Goal: Information Seeking & Learning: Learn about a topic

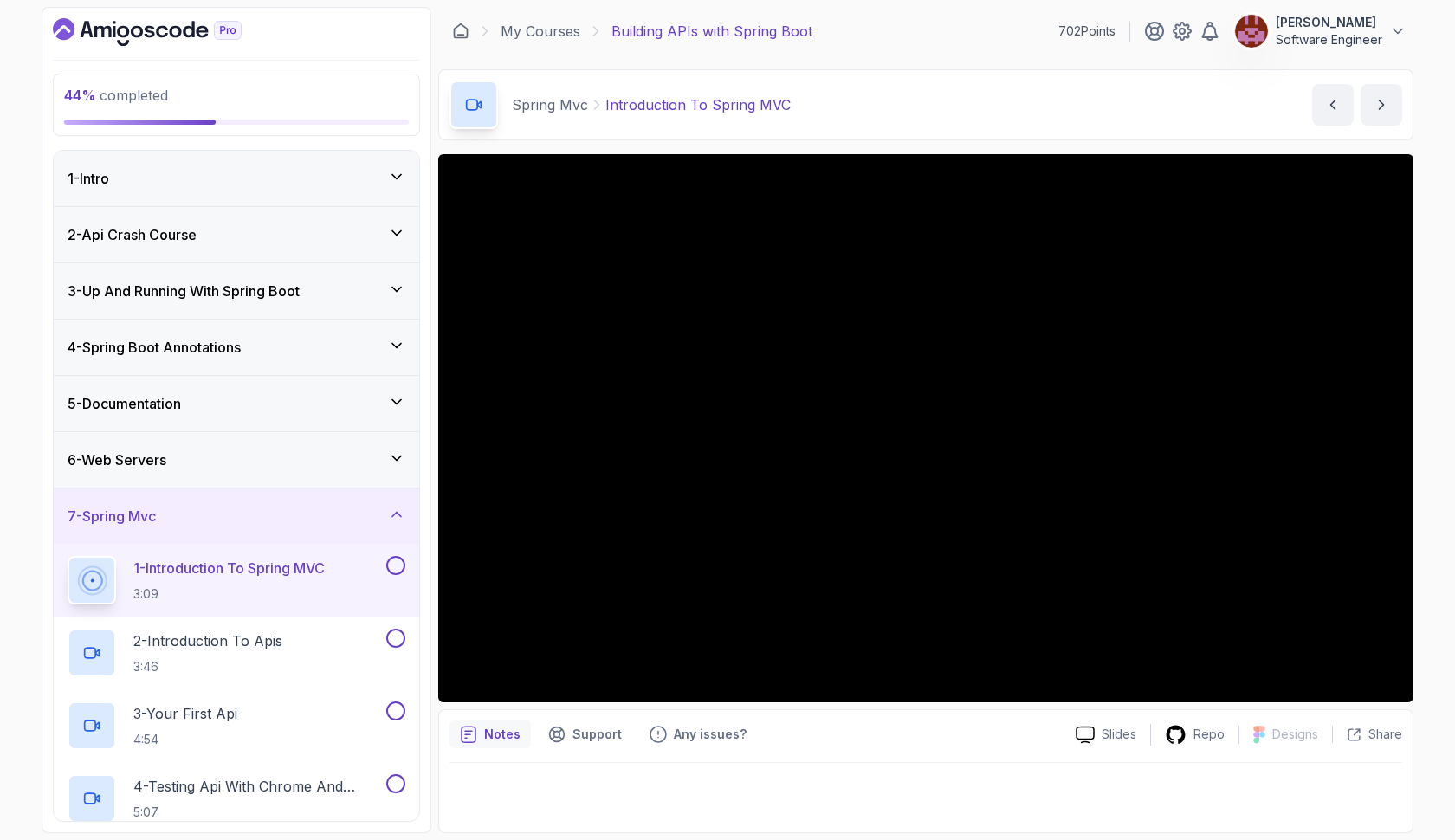
scroll to position [5, 0]
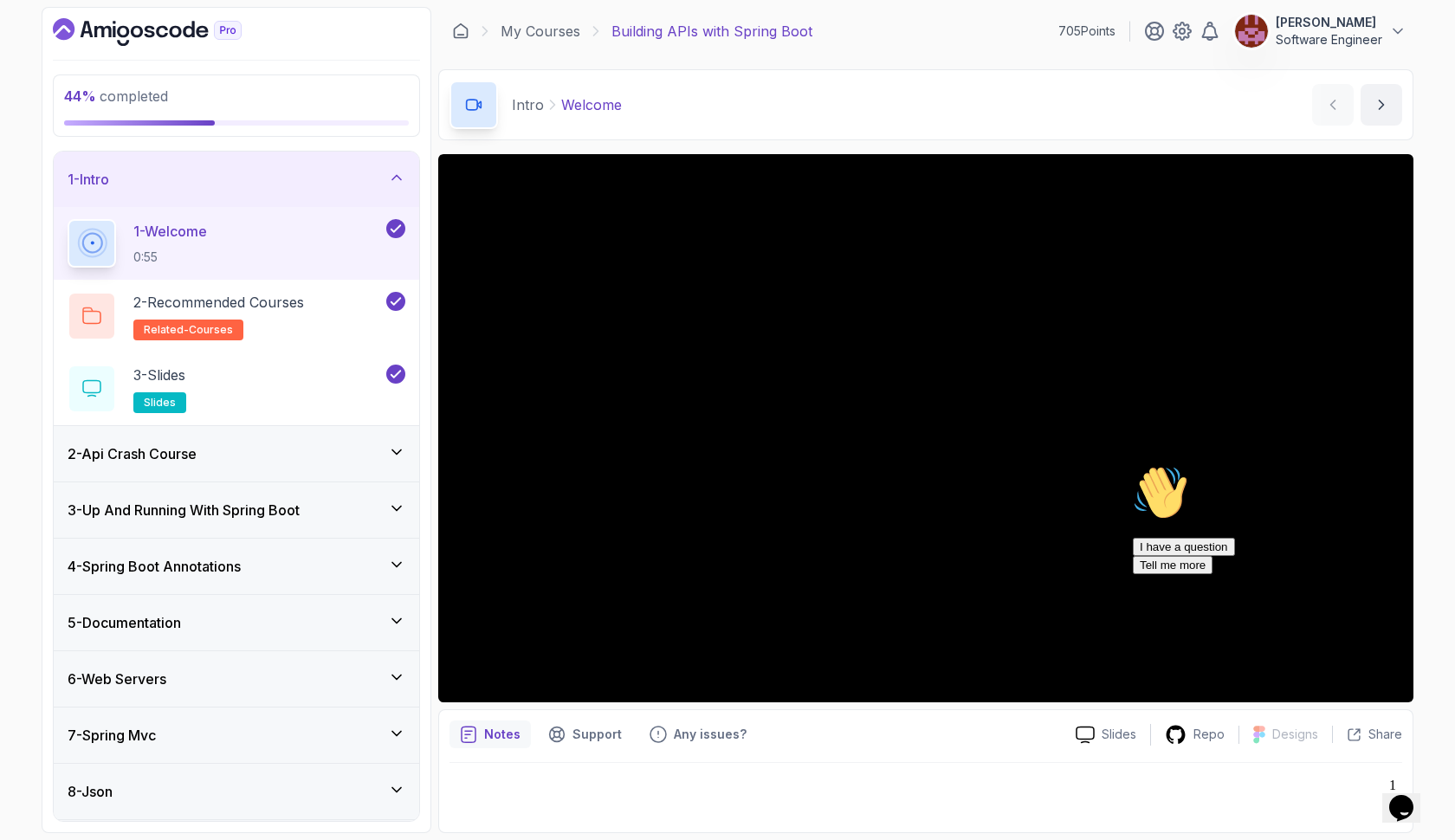
click at [150, 736] on h3 "7 - Spring Mvc" at bounding box center [111, 735] width 88 height 21
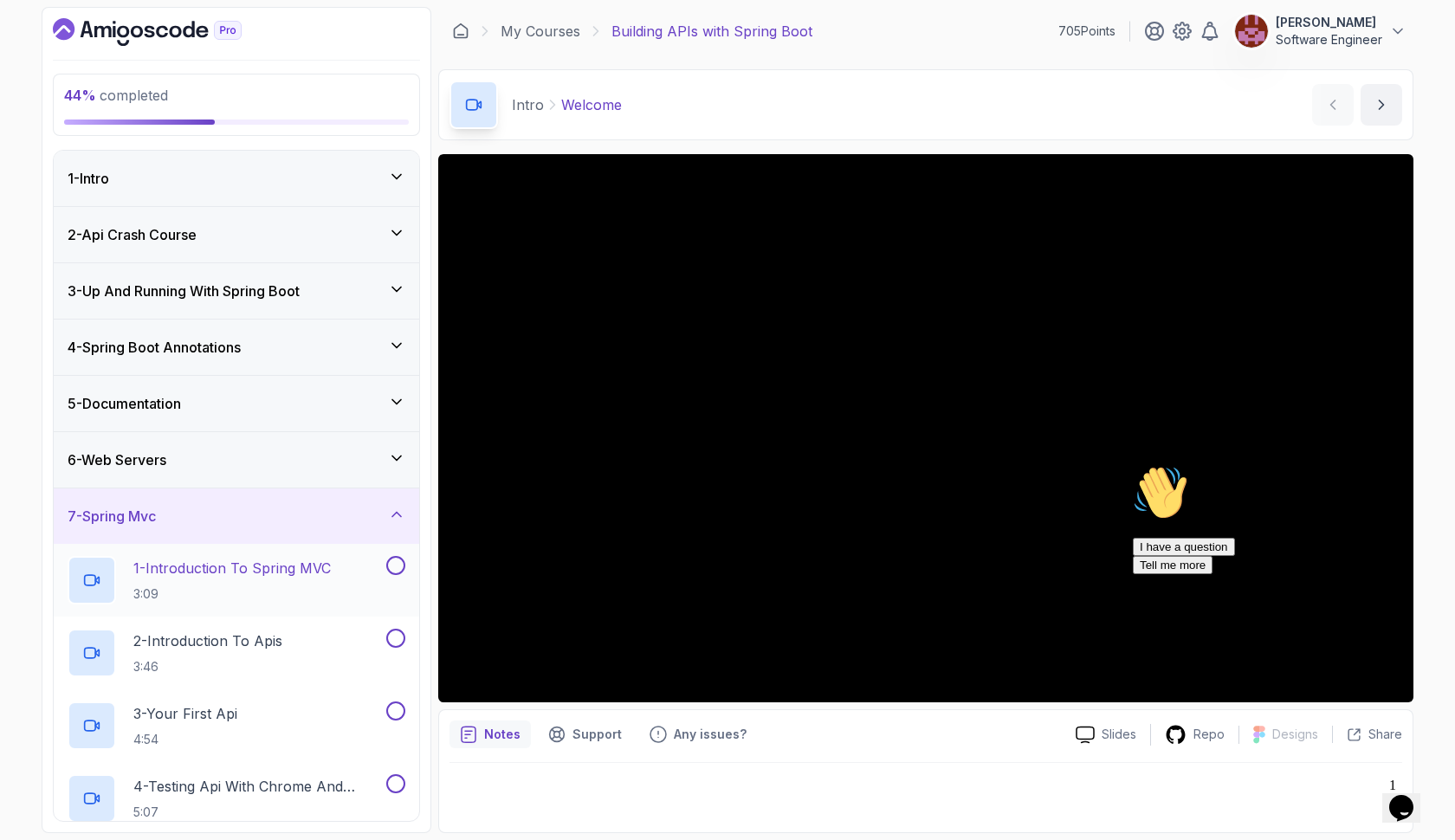
click at [227, 585] on p "3:09" at bounding box center [233, 594] width 197 height 18
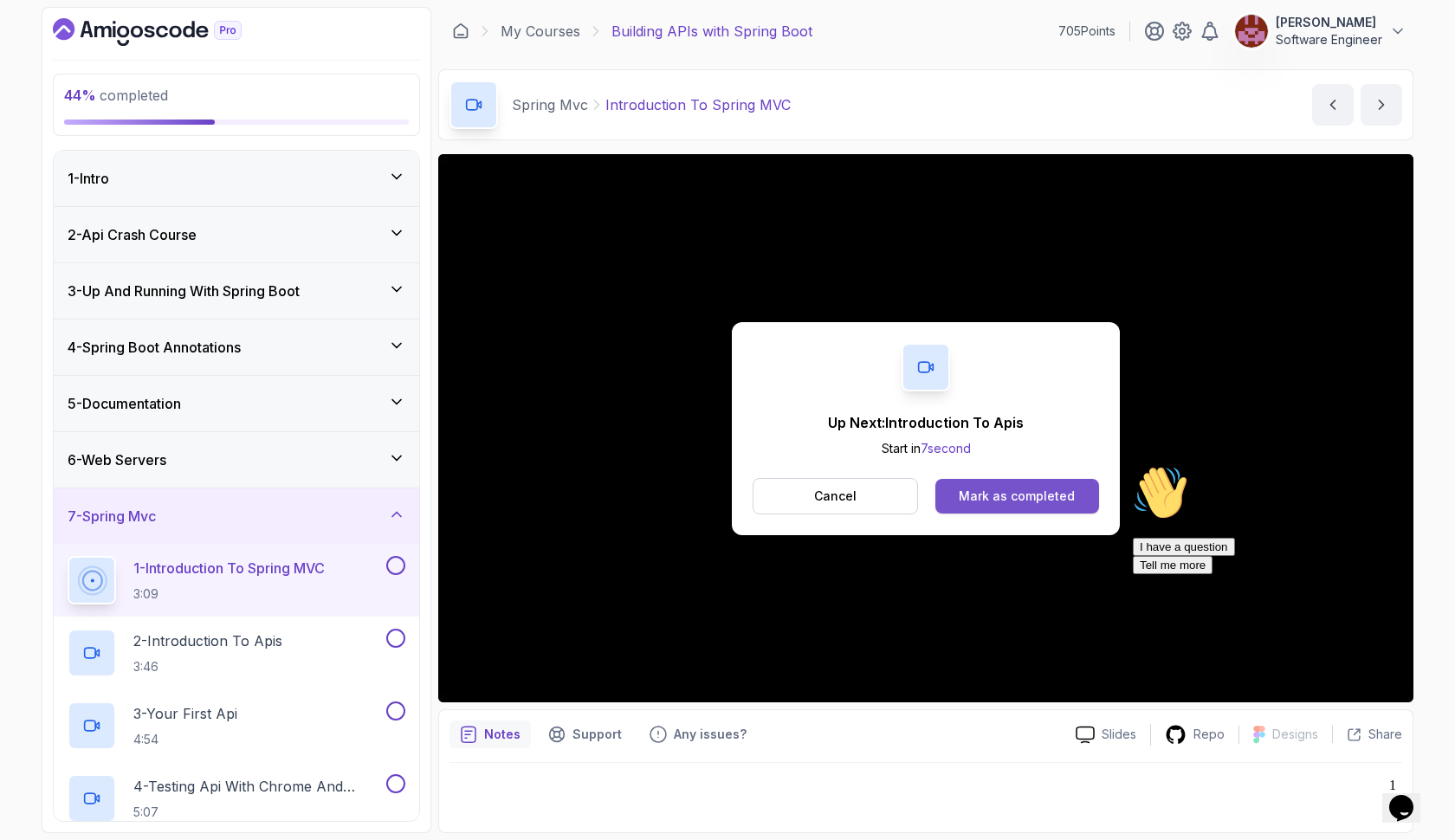
click at [973, 492] on div "Mark as completed" at bounding box center [1016, 496] width 116 height 18
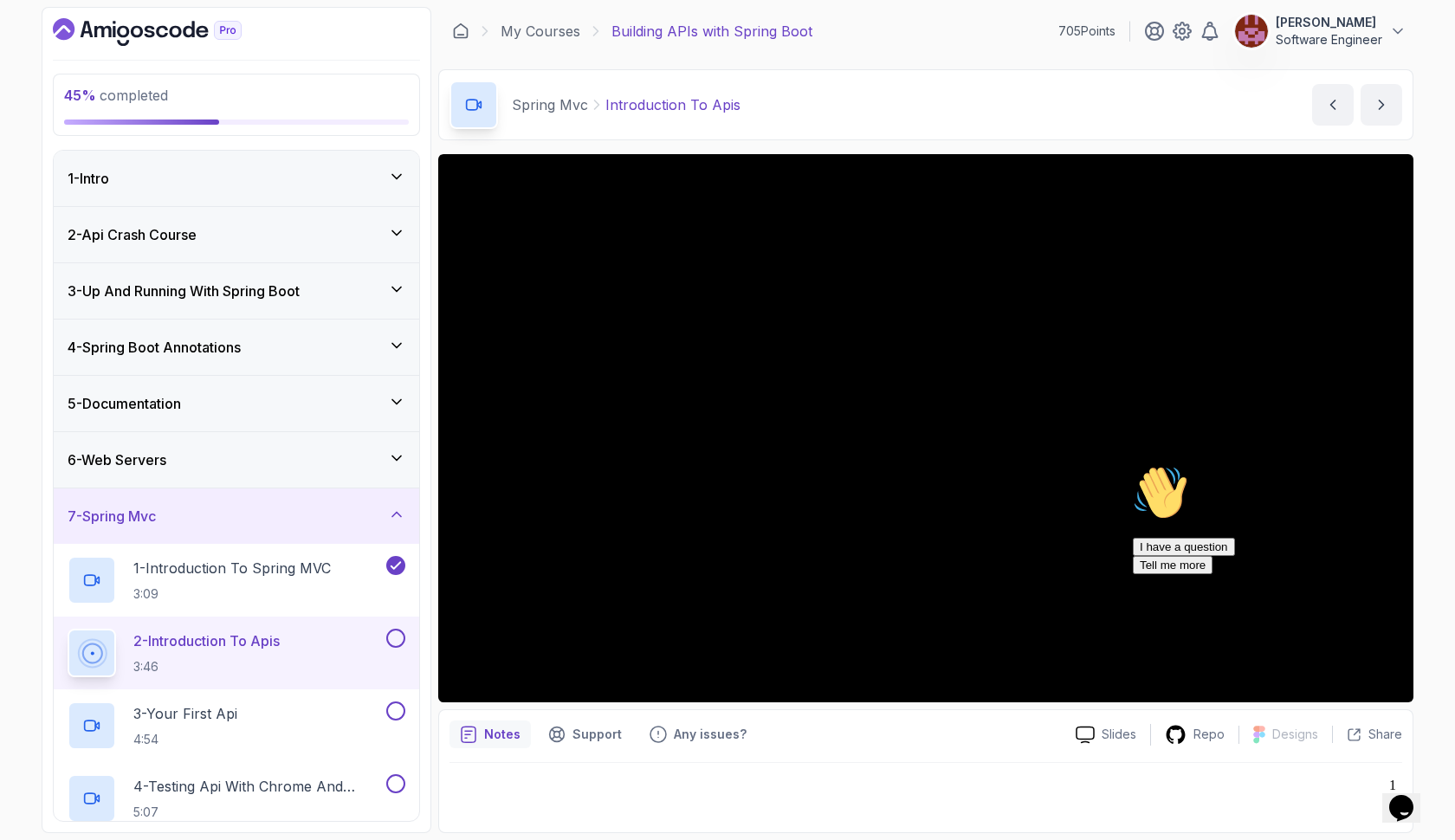
click at [1134, 465] on icon "Chat attention grabber" at bounding box center [1134, 465] width 0 height 0
click at [393, 181] on icon at bounding box center [397, 177] width 18 height 18
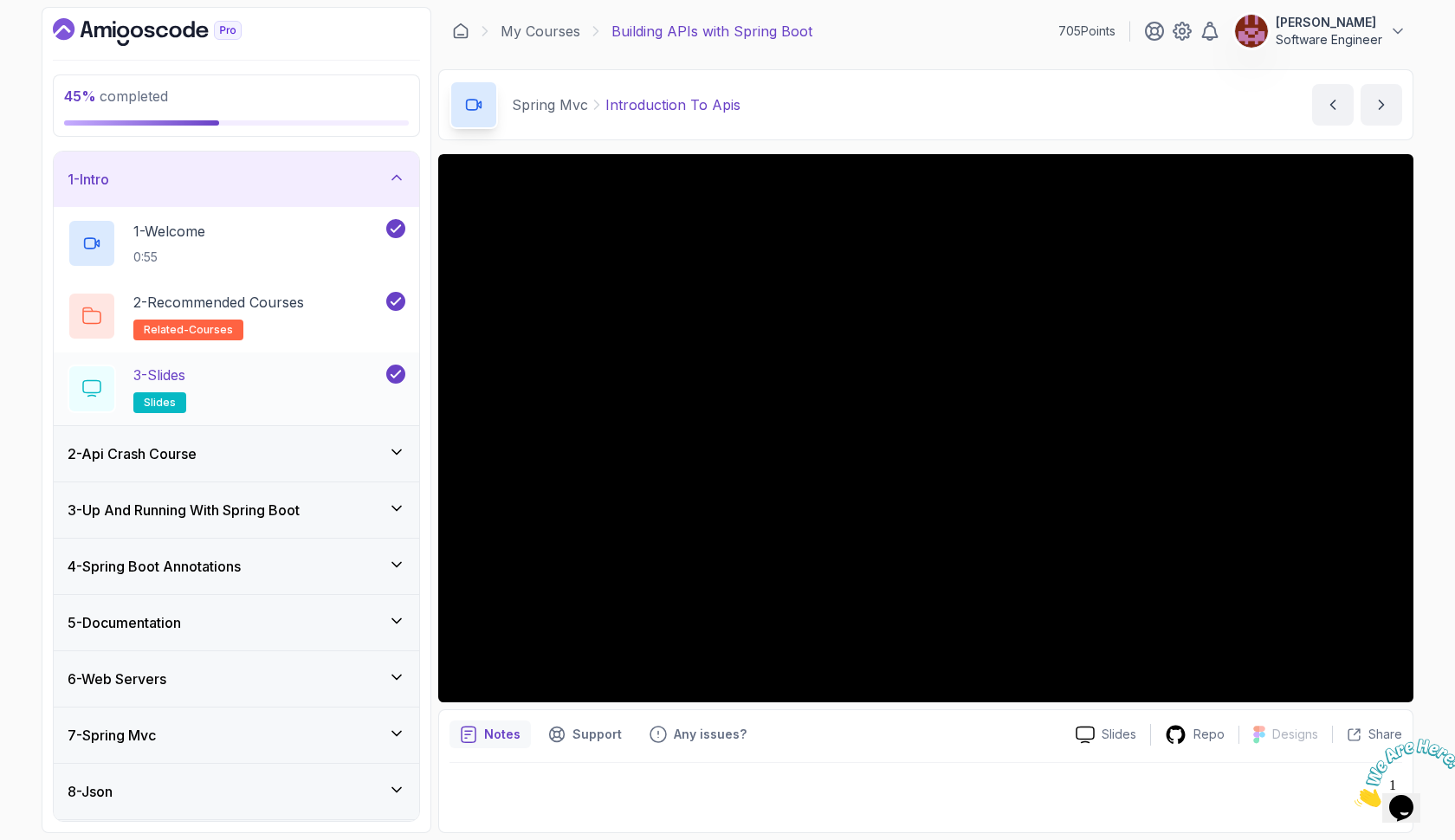
click at [180, 375] on p "3 - Slides" at bounding box center [159, 374] width 52 height 21
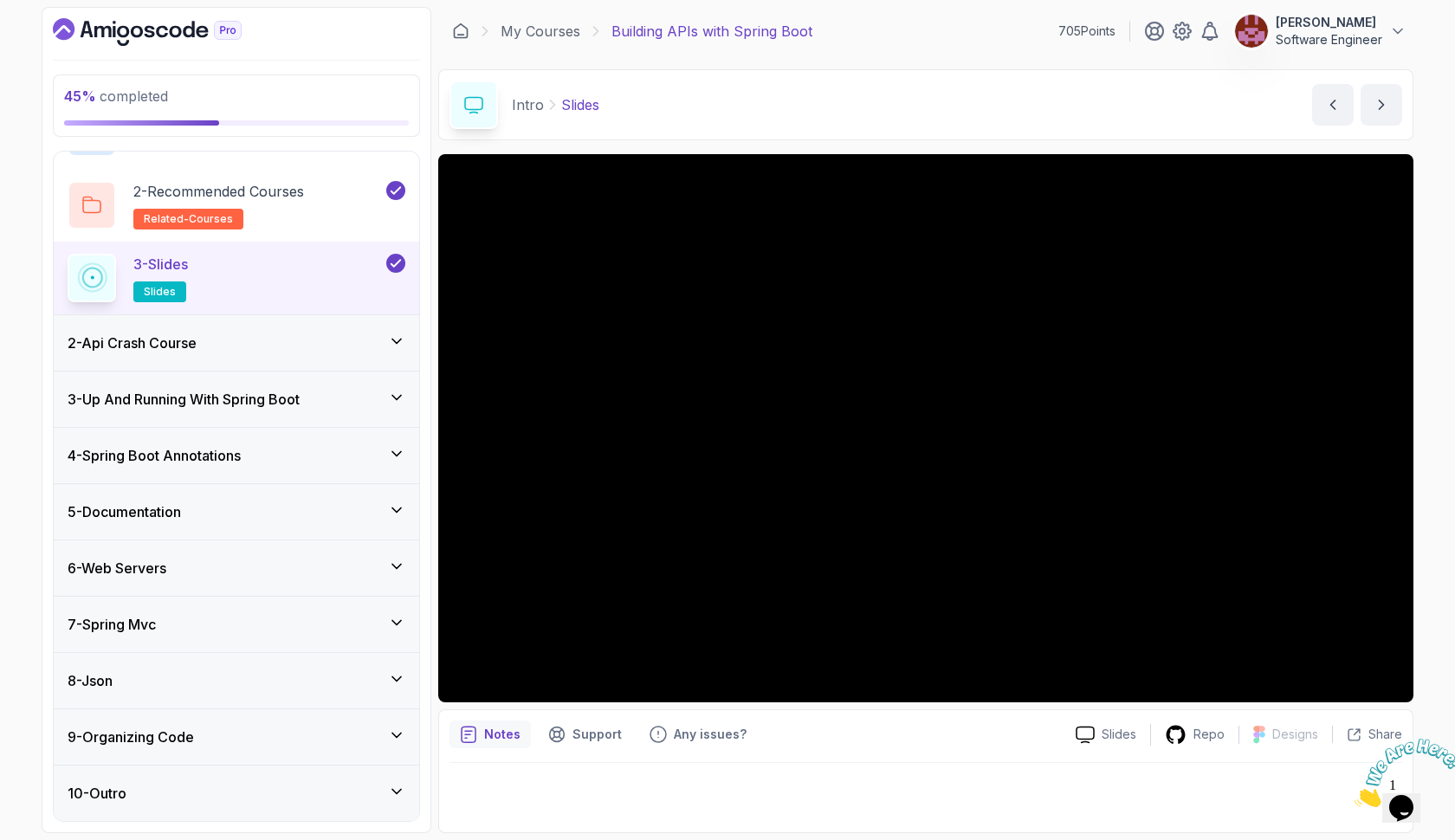
click at [395, 621] on icon at bounding box center [397, 623] width 18 height 18
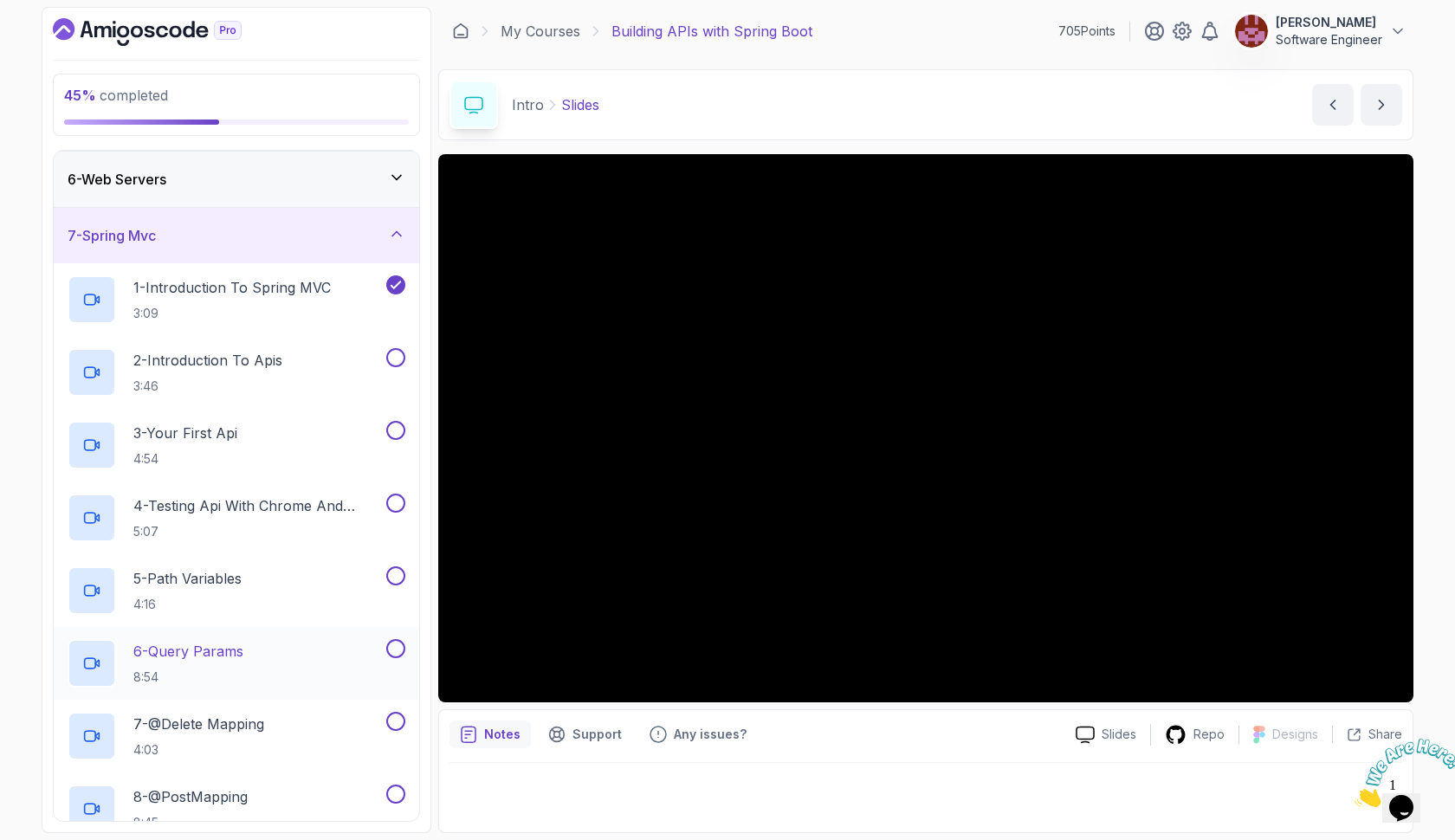
scroll to position [294, 0]
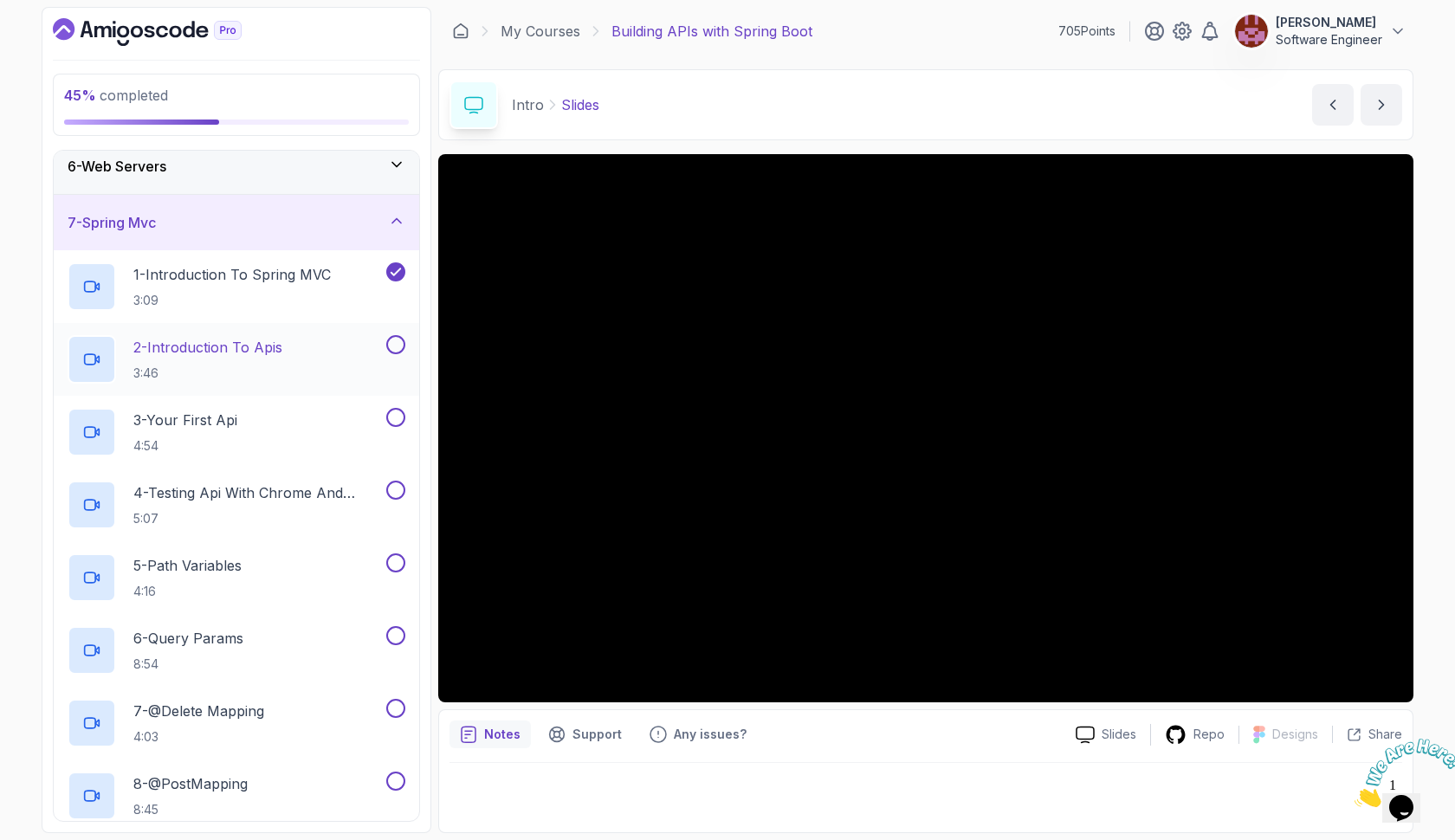
click at [302, 362] on div "2 - Introduction To Apis 3:46" at bounding box center [225, 359] width 316 height 49
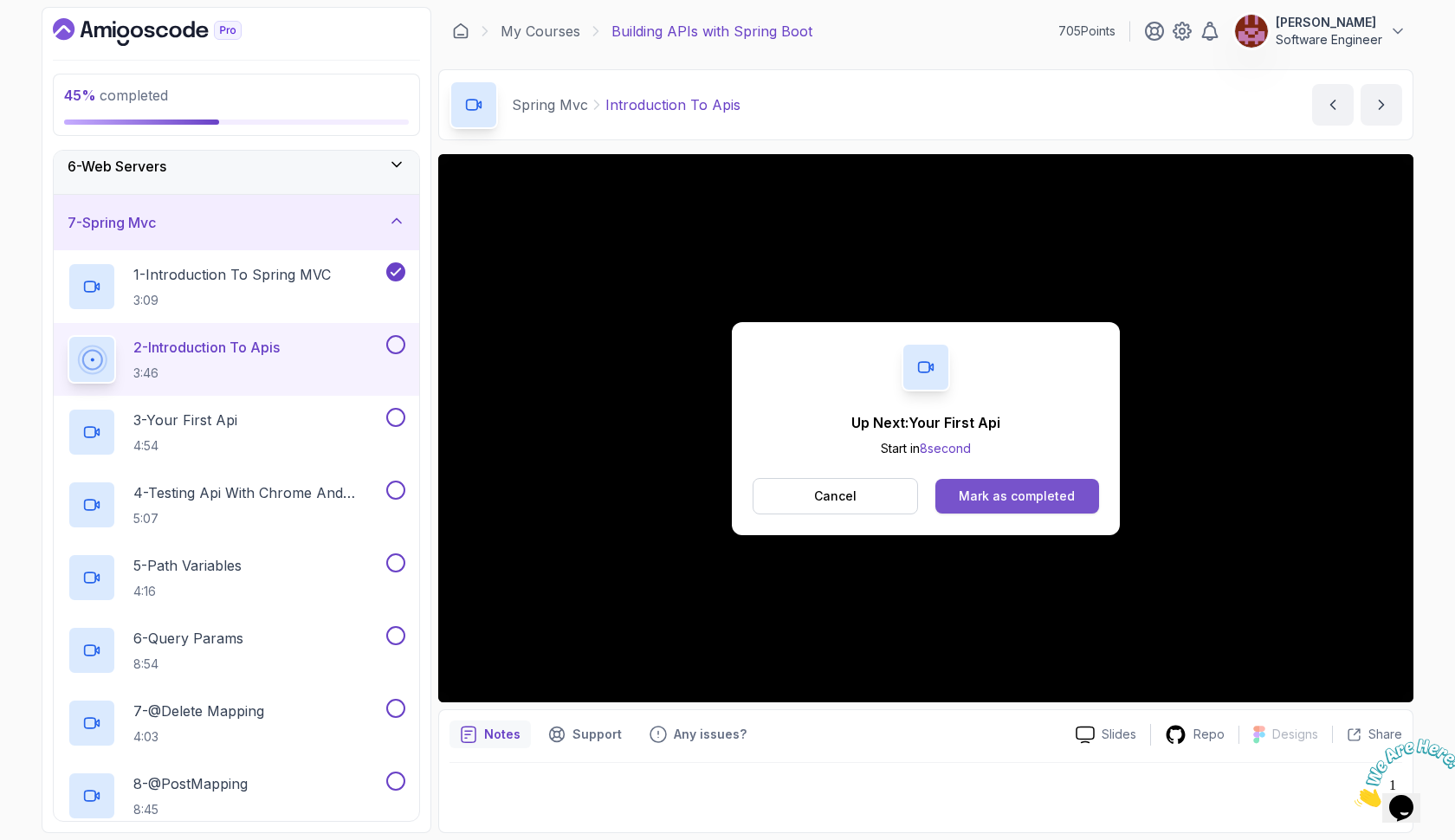
click at [969, 497] on div "Mark as completed" at bounding box center [1016, 496] width 116 height 18
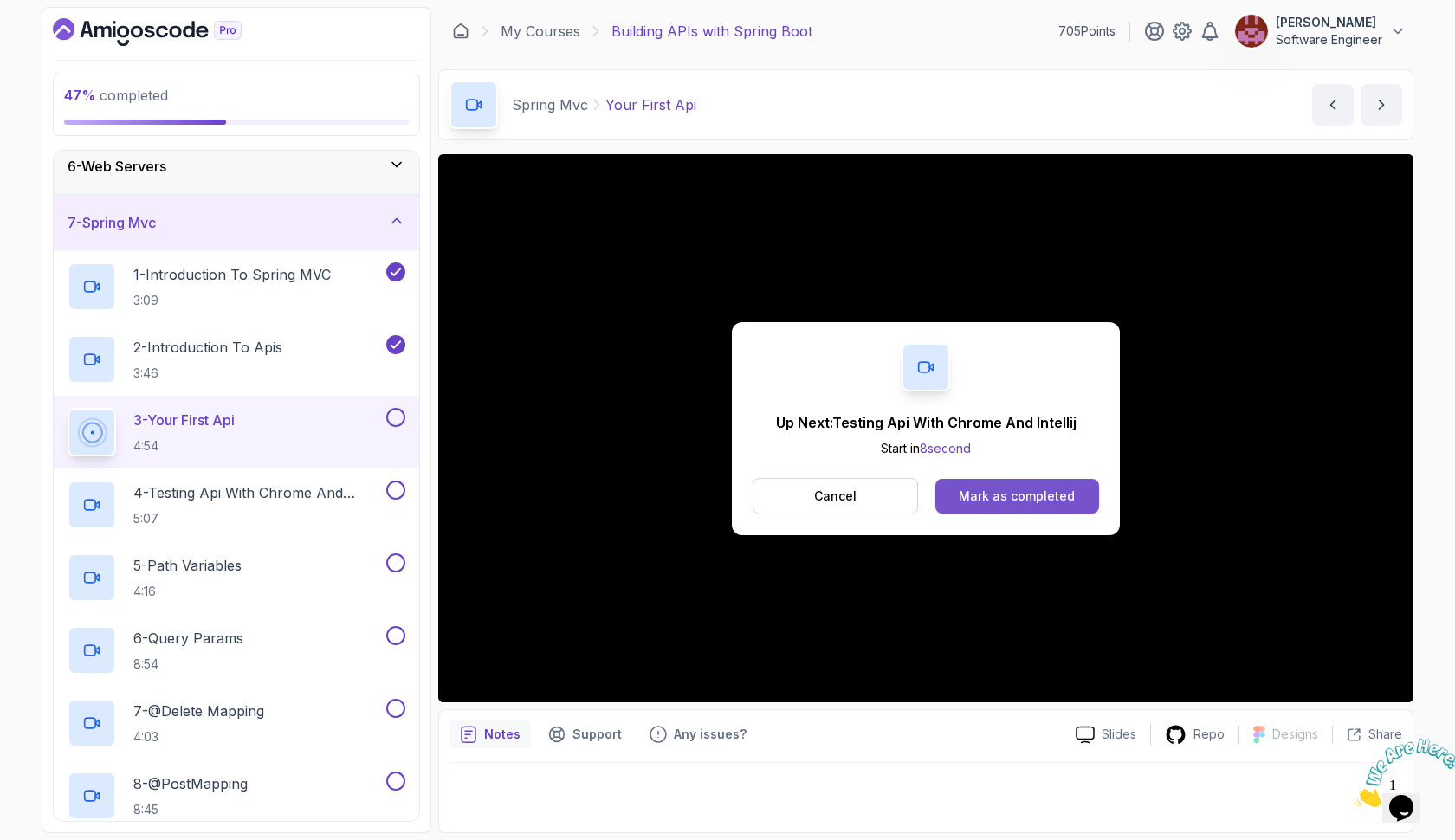
click at [964, 491] on div "Mark as completed" at bounding box center [1016, 496] width 116 height 18
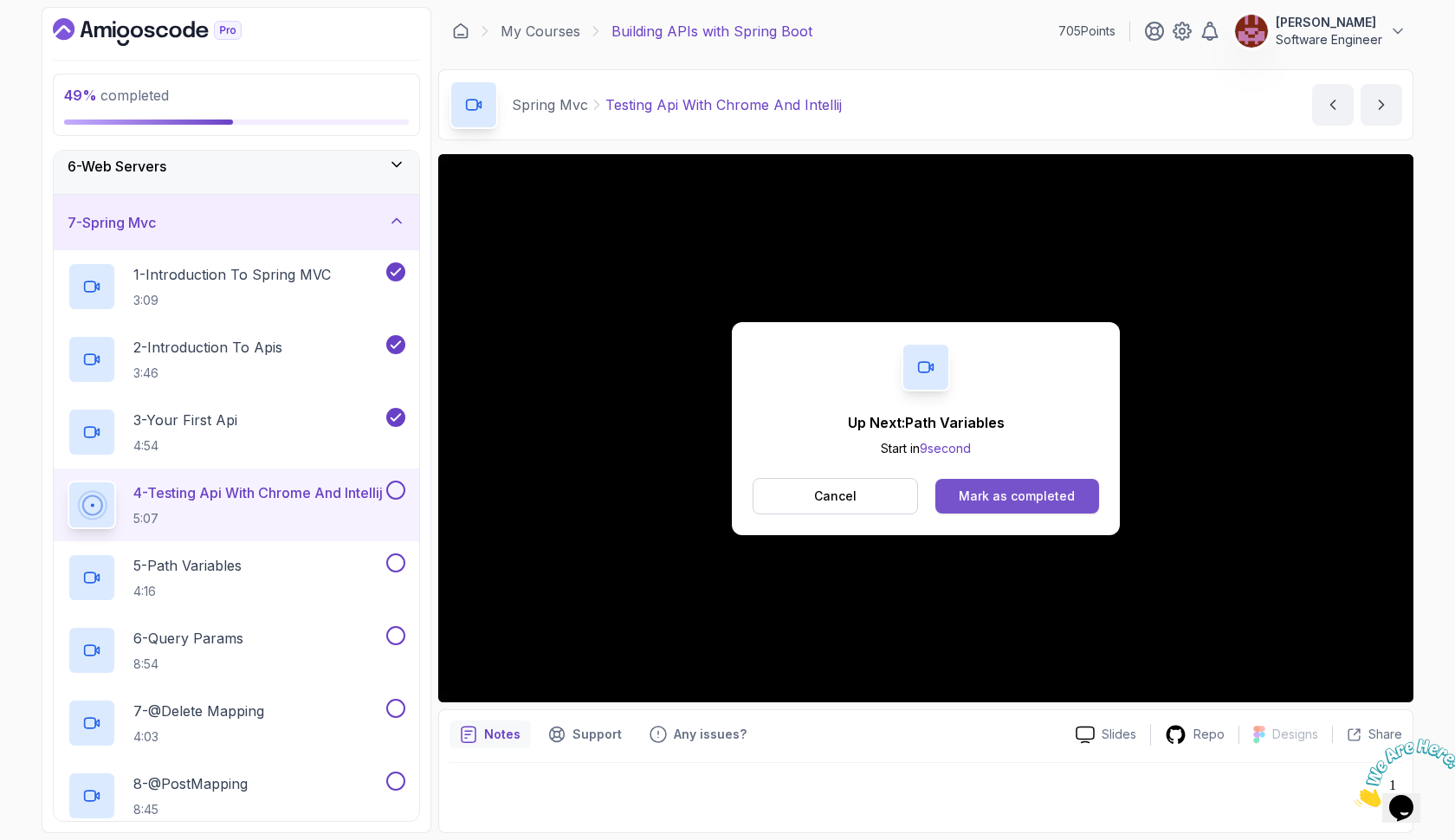
click at [1042, 483] on button "Mark as completed" at bounding box center [1017, 495] width 164 height 34
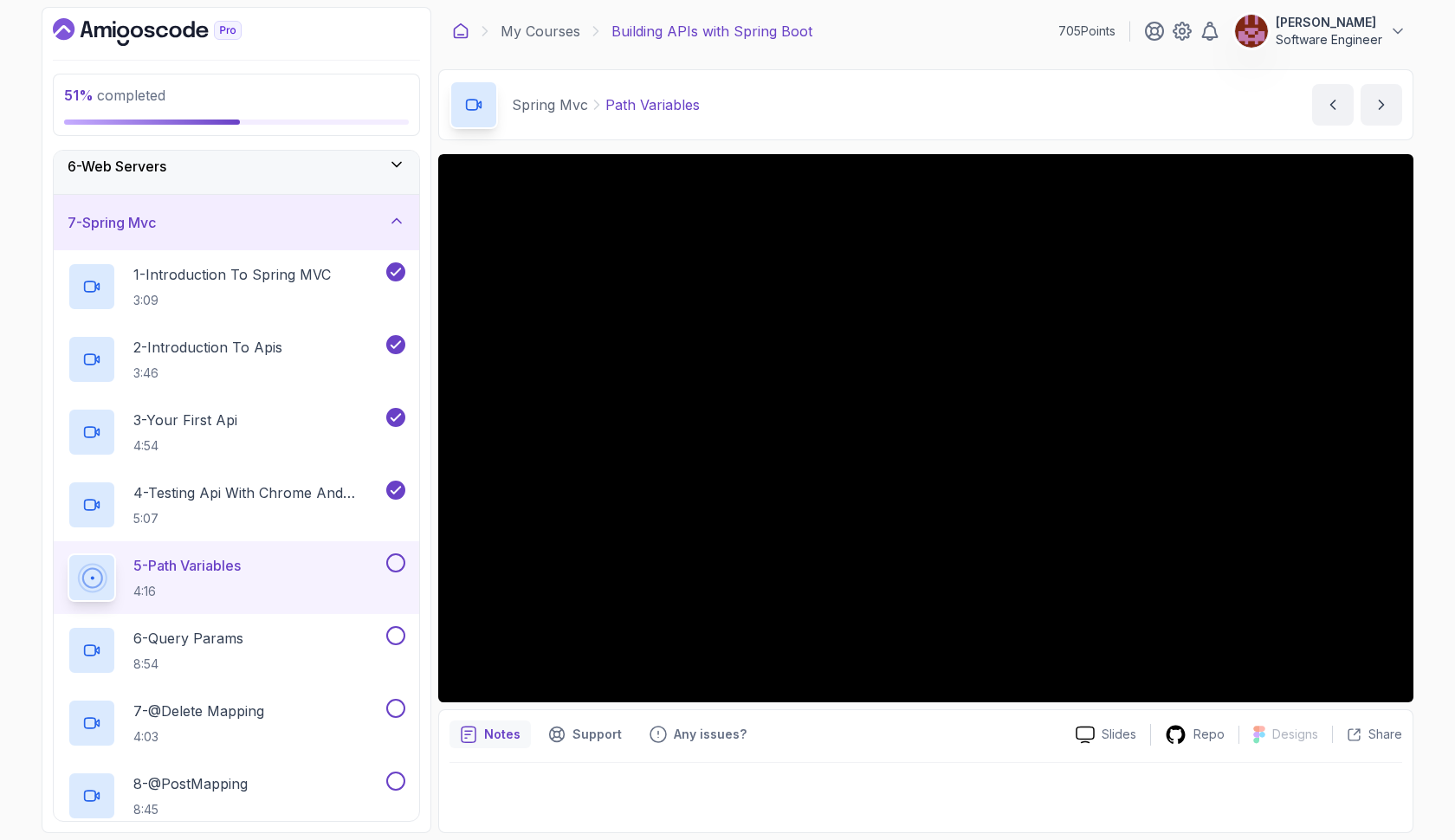
click at [462, 28] on icon at bounding box center [461, 31] width 18 height 18
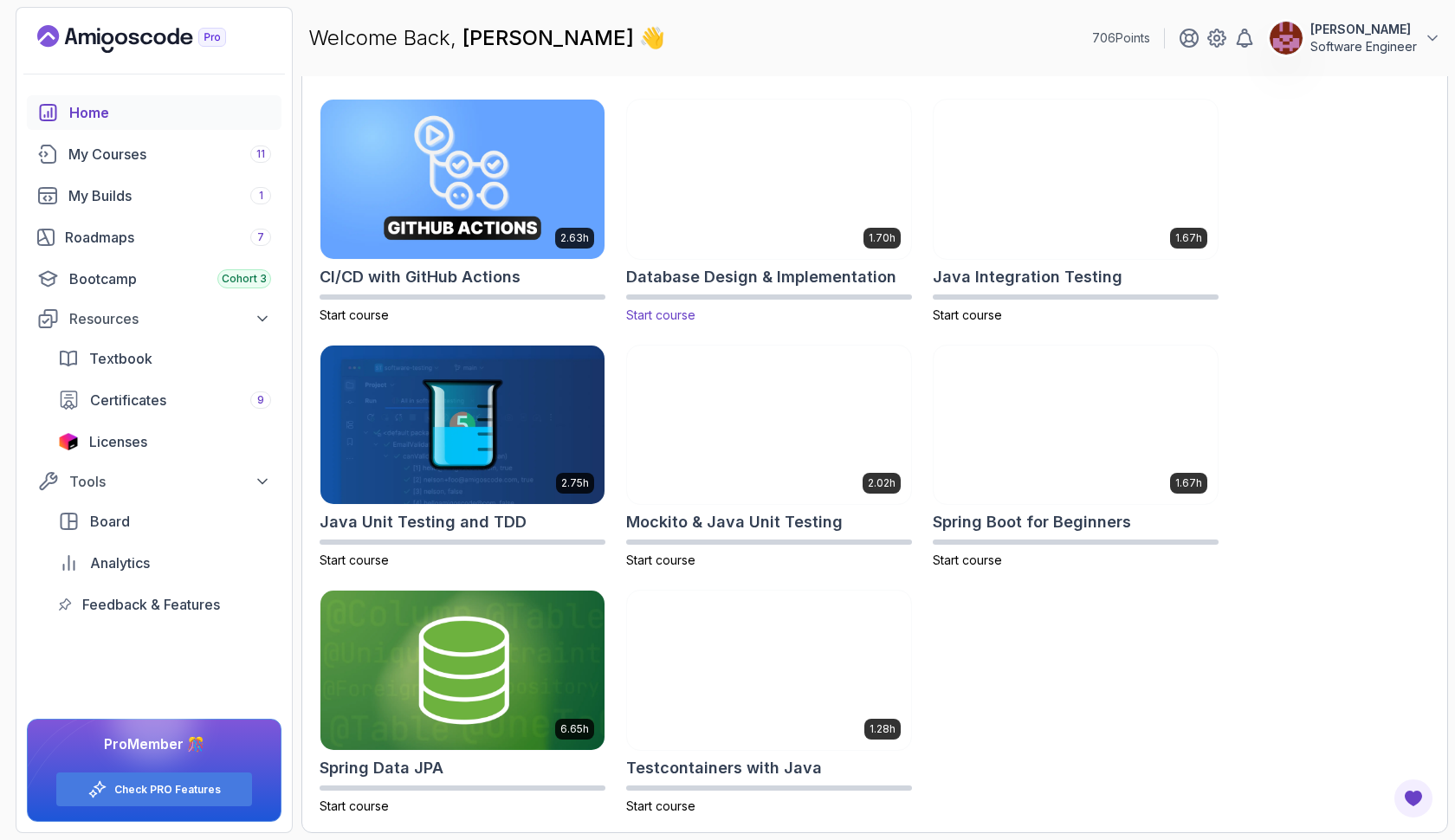
scroll to position [516, 0]
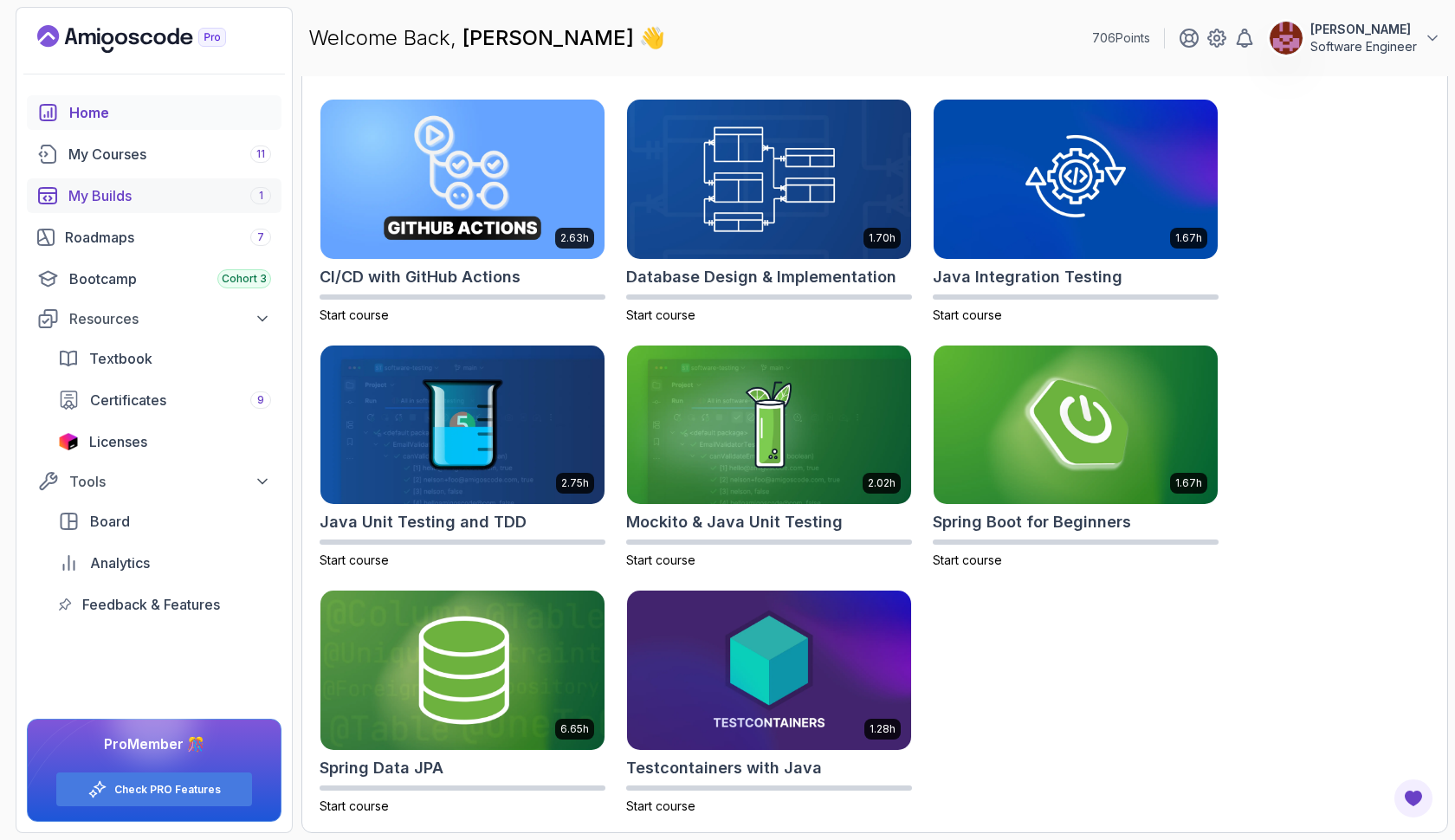
click at [254, 204] on div "My Builds 1" at bounding box center [169, 195] width 202 height 21
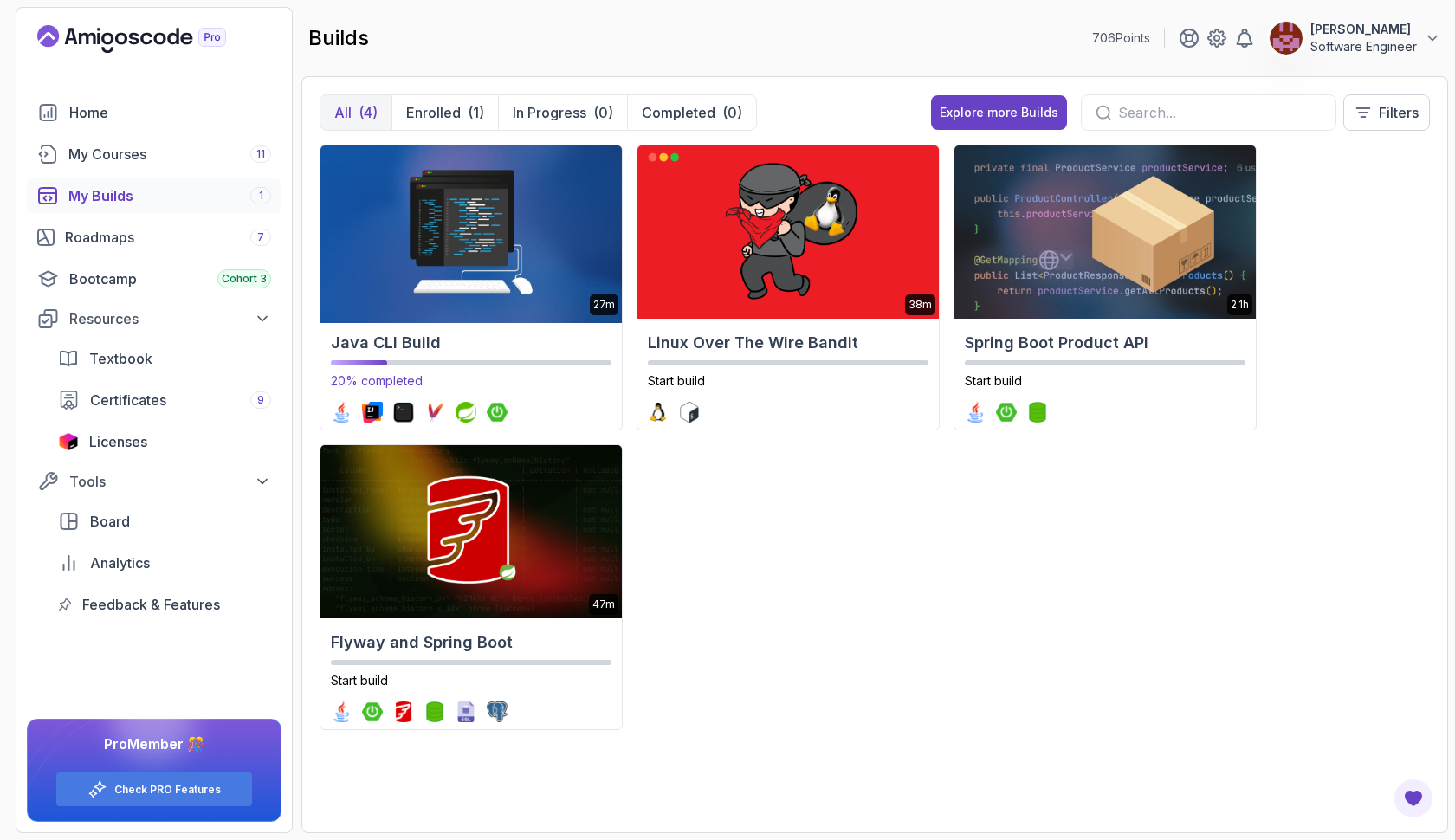
click at [462, 294] on img at bounding box center [471, 232] width 317 height 182
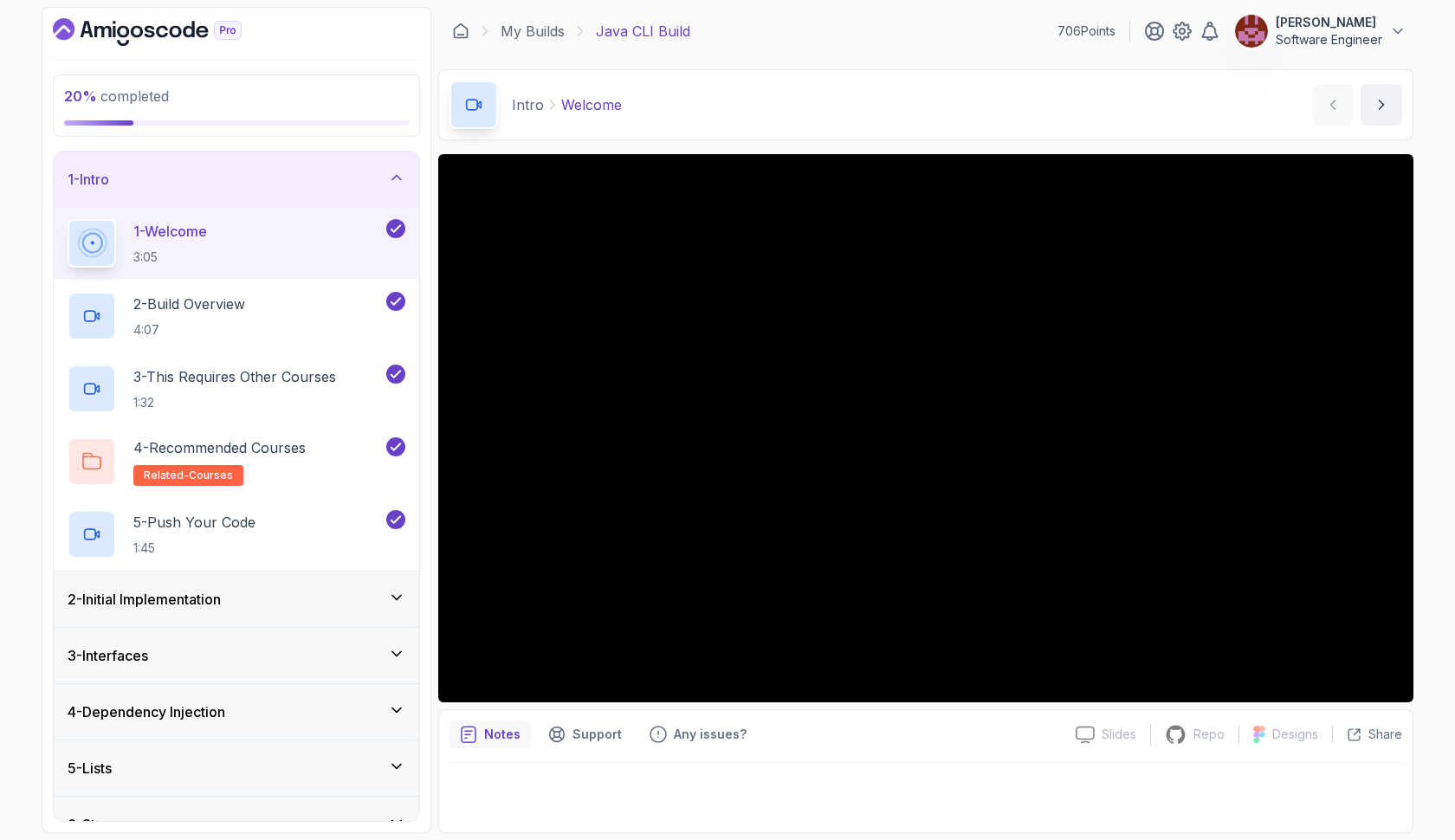
click at [379, 584] on div "2 - Initial Implementation" at bounding box center [236, 599] width 365 height 56
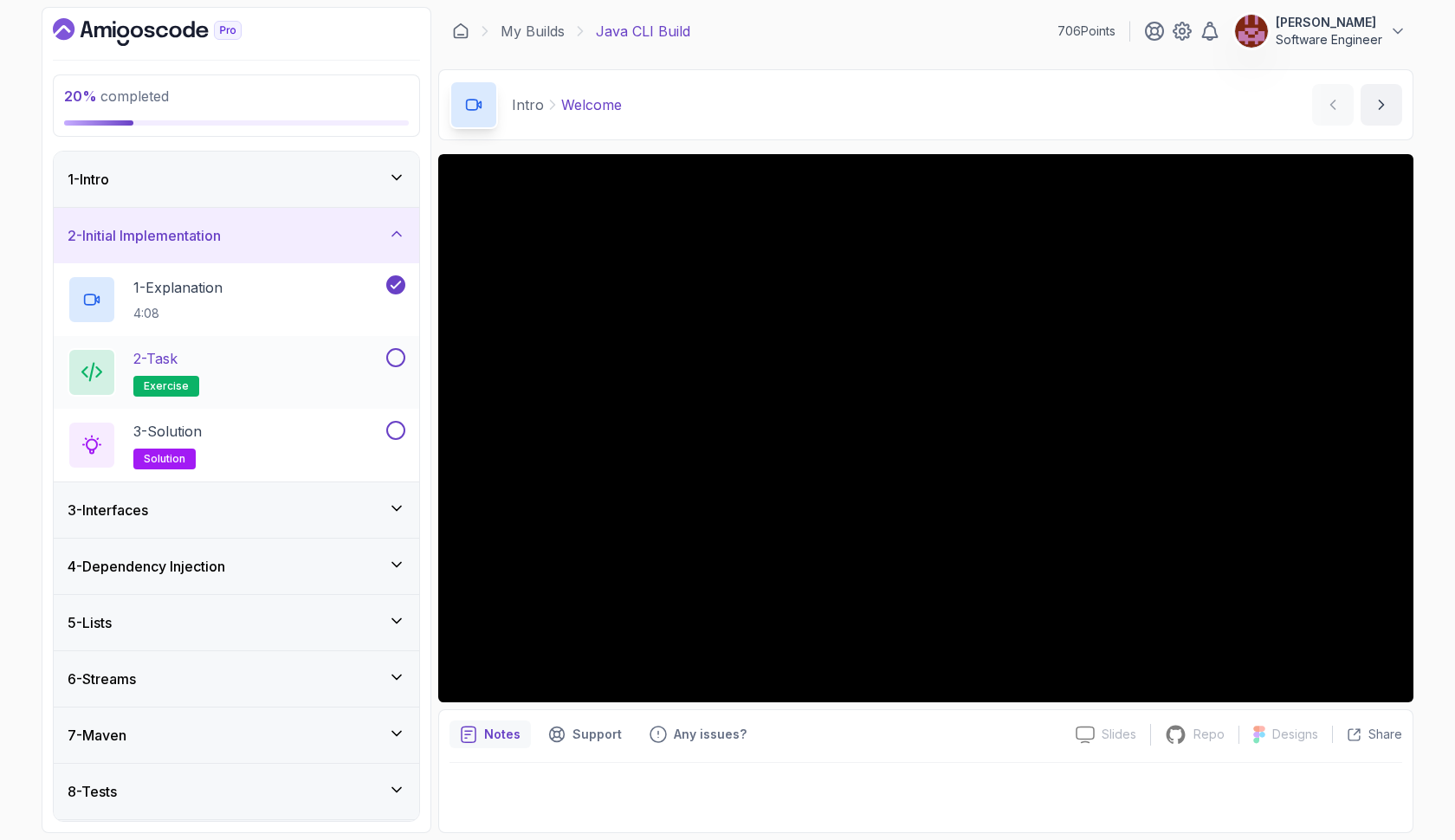
click at [358, 372] on div "2 - Task exercise" at bounding box center [225, 372] width 316 height 49
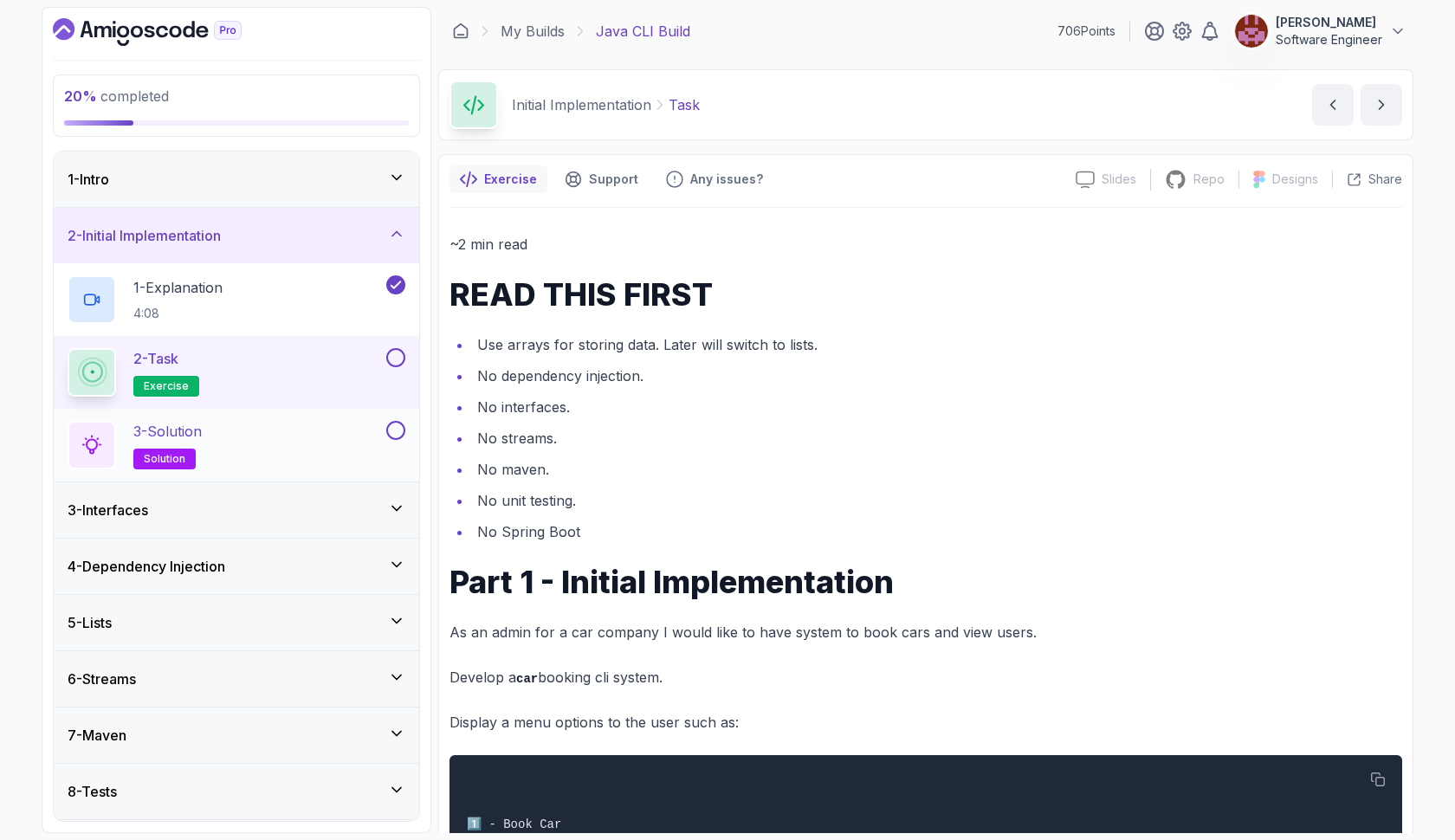
click at [327, 413] on div "3 - Solution solution" at bounding box center [236, 444] width 365 height 72
click at [317, 434] on div "3 - Solution solution" at bounding box center [225, 445] width 316 height 49
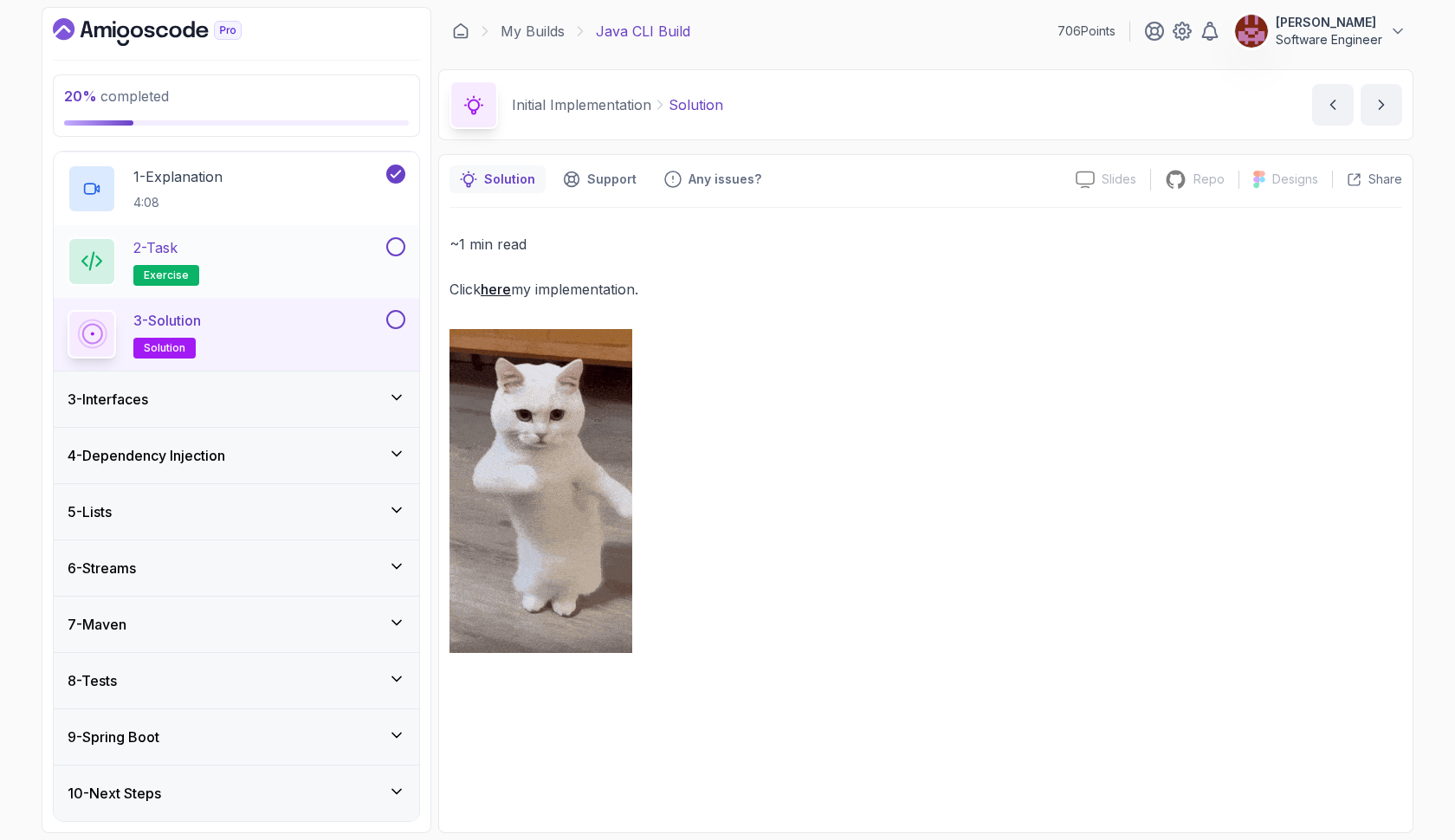
scroll to position [110, 0]
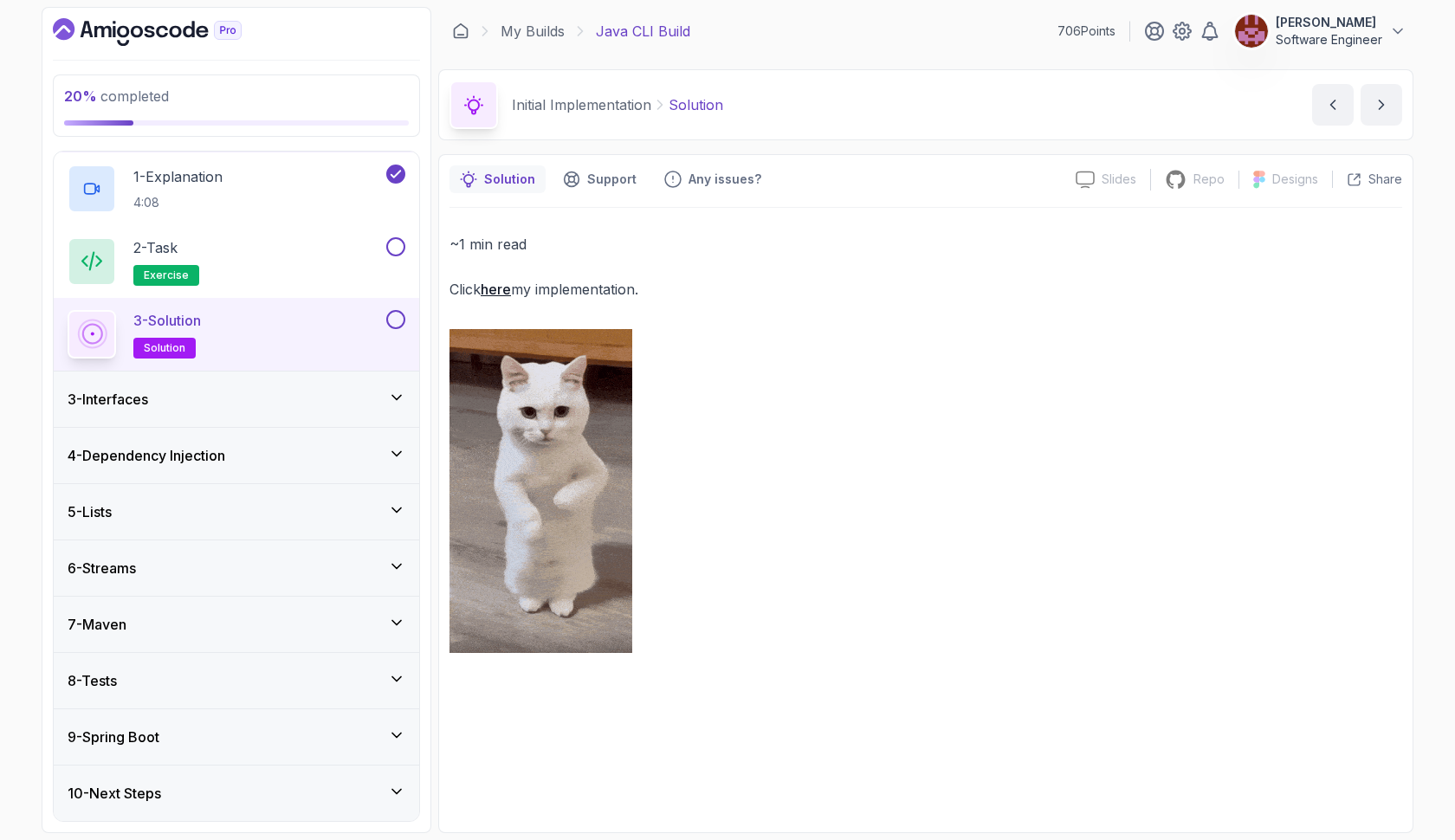
click at [324, 412] on div "3 - Interfaces" at bounding box center [236, 399] width 365 height 56
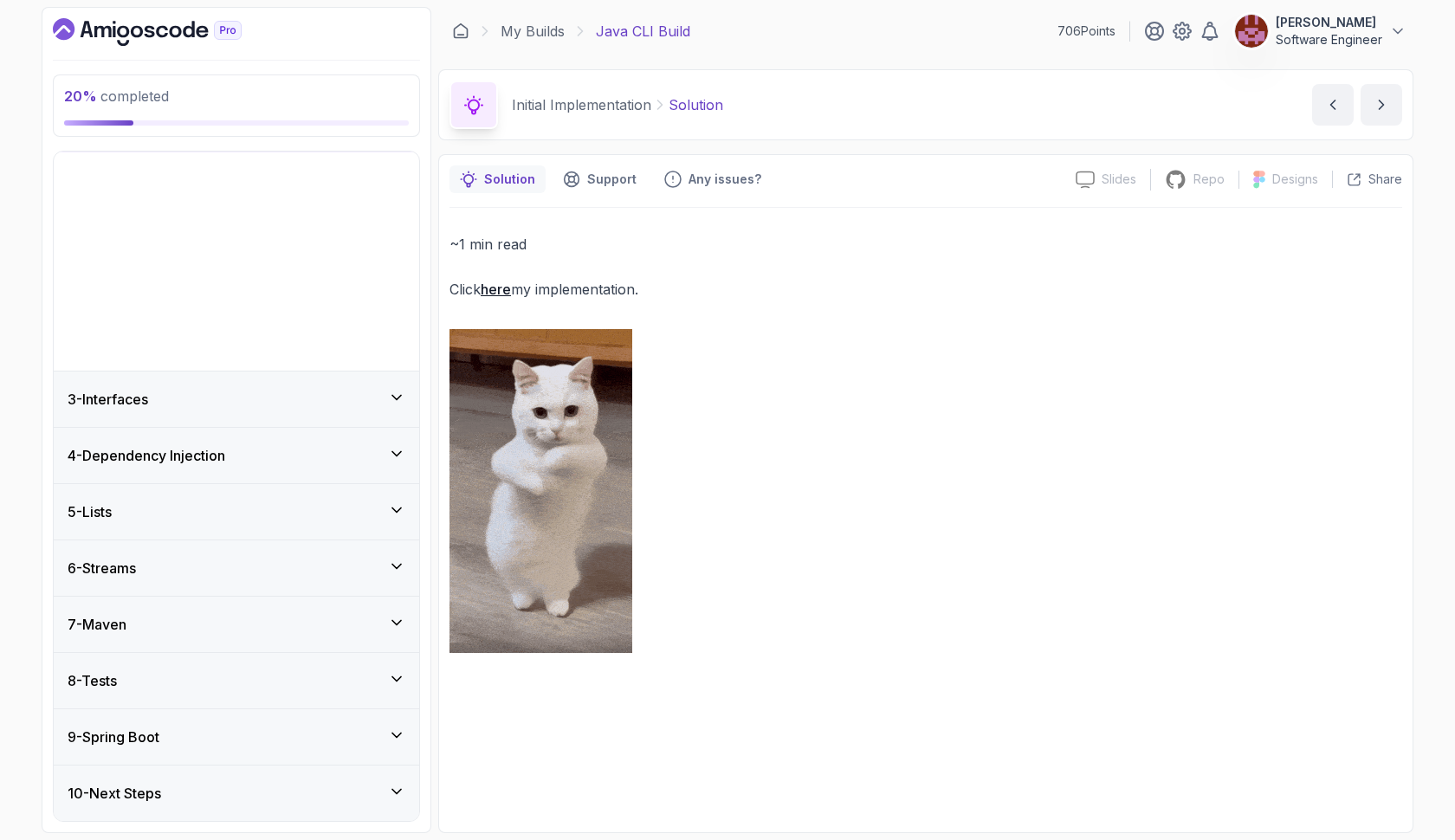
scroll to position [0, 0]
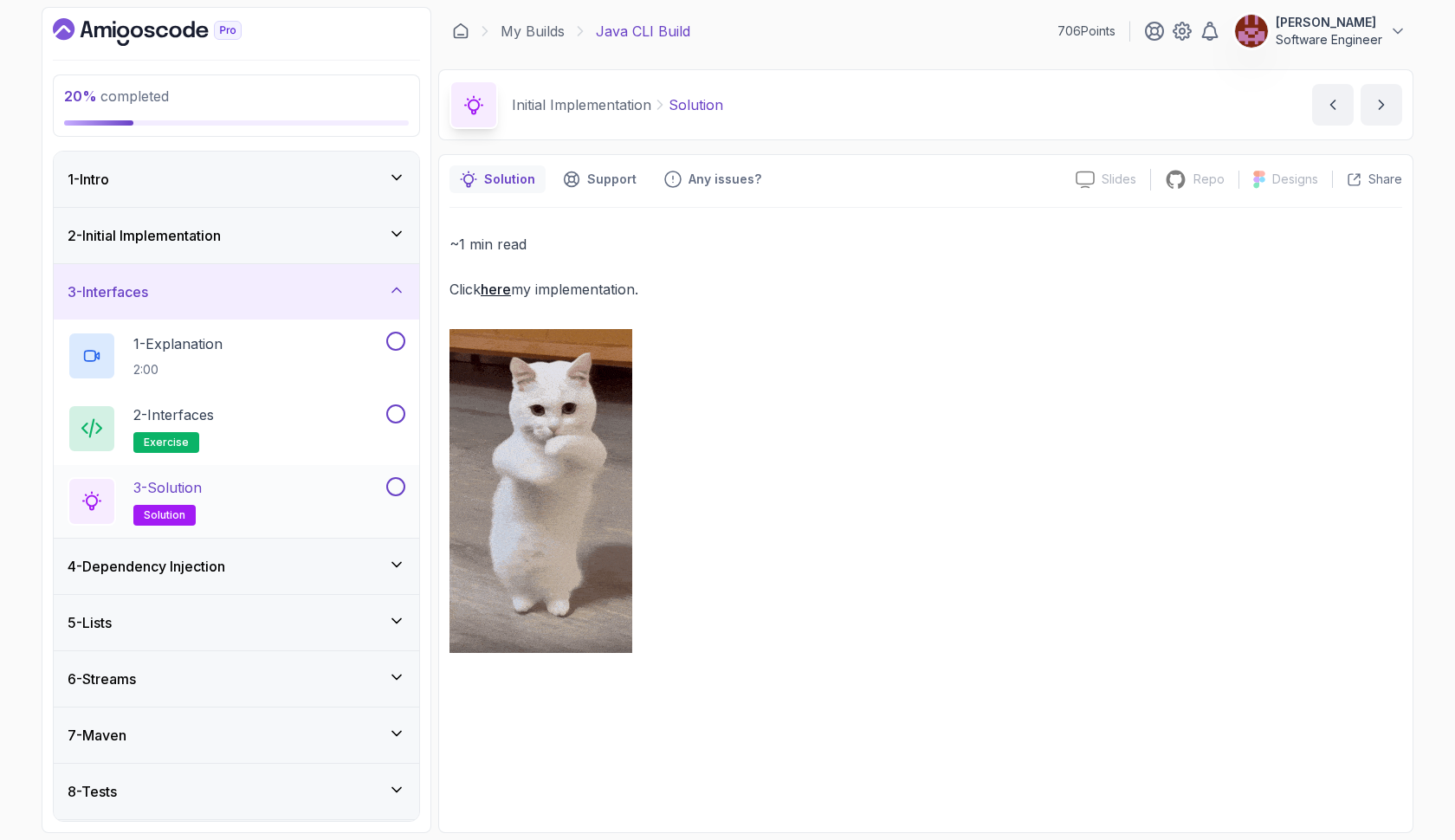
click at [282, 485] on div "3 - Solution solution" at bounding box center [225, 501] width 316 height 49
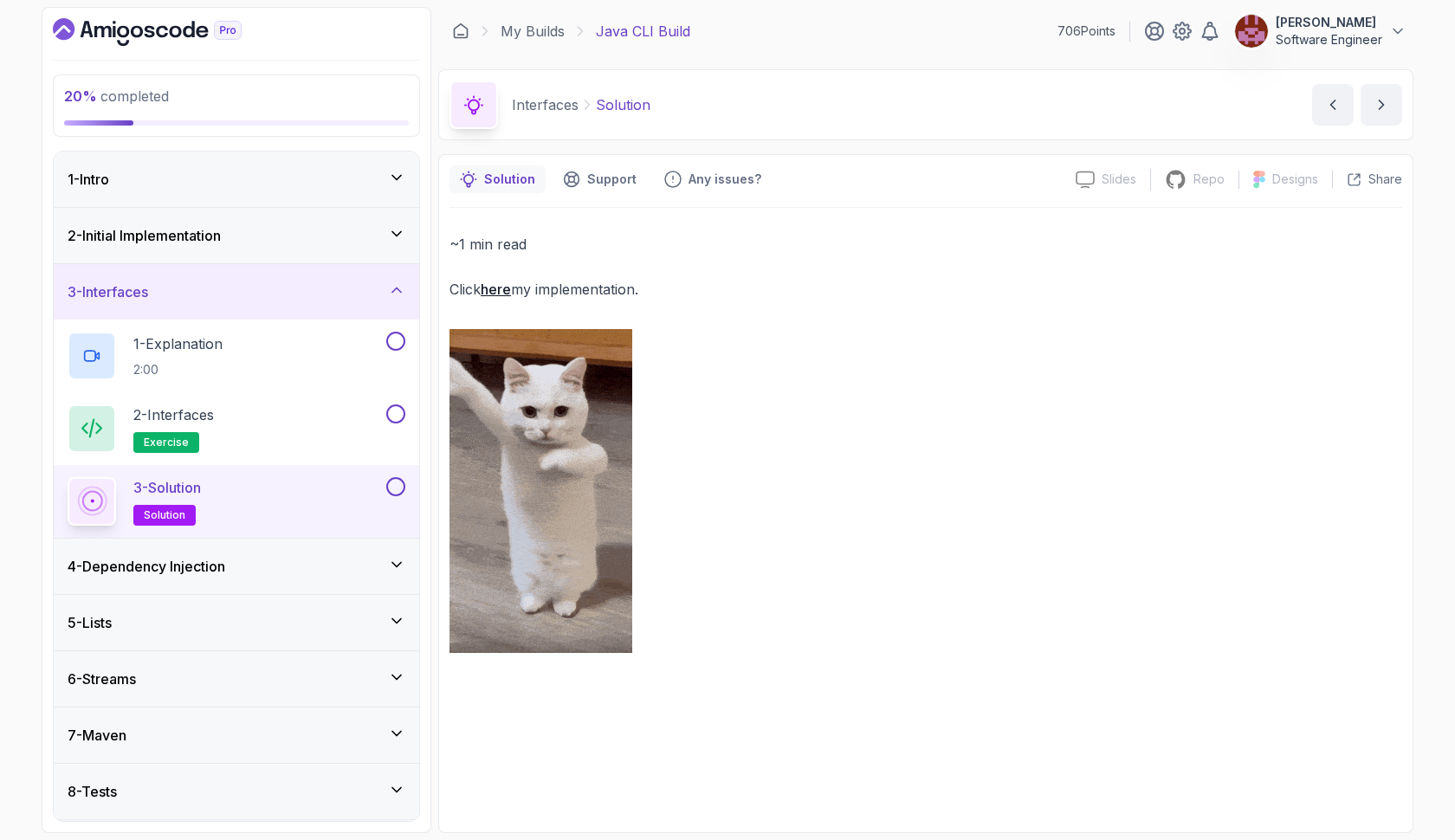
click at [500, 285] on link "here" at bounding box center [495, 289] width 30 height 18
